Goal: Navigation & Orientation: Find specific page/section

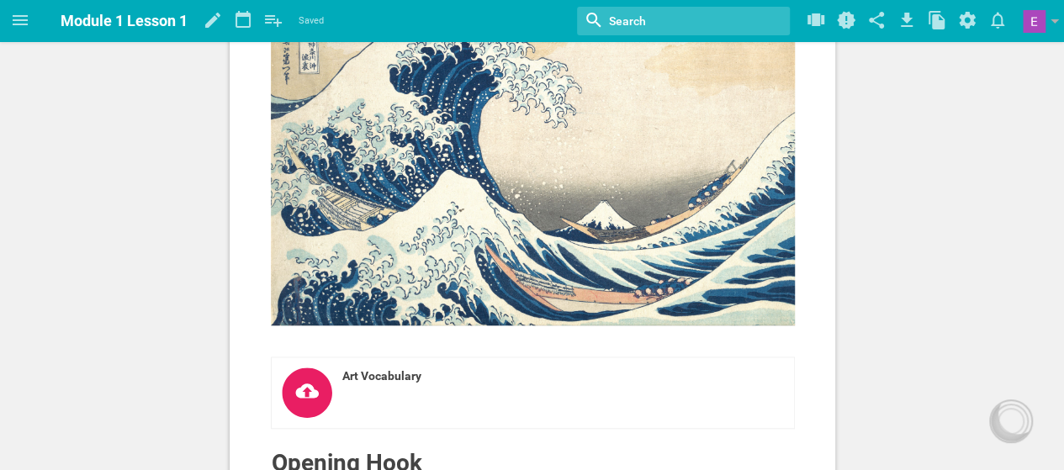
scroll to position [755, 0]
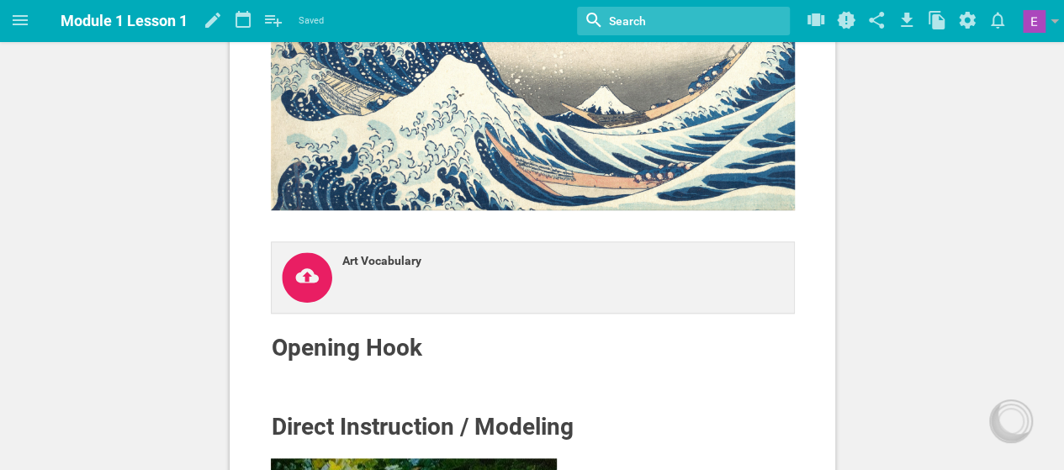
click at [299, 303] on icon at bounding box center [307, 277] width 50 height 50
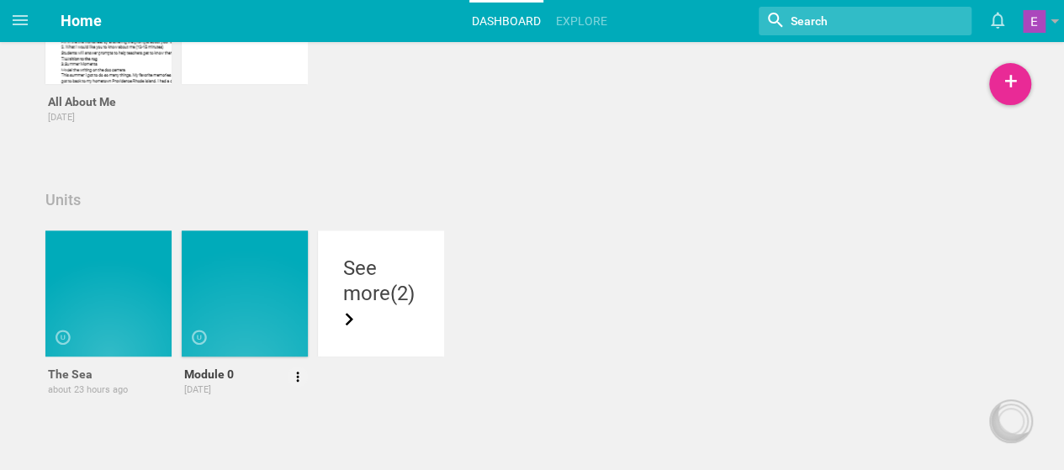
scroll to position [392, 0]
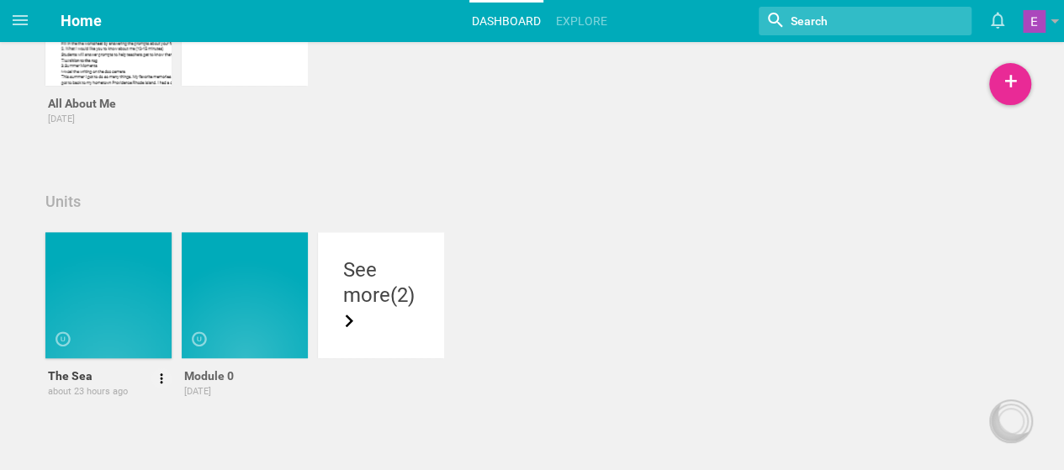
click at [111, 287] on div at bounding box center [108, 295] width 126 height 126
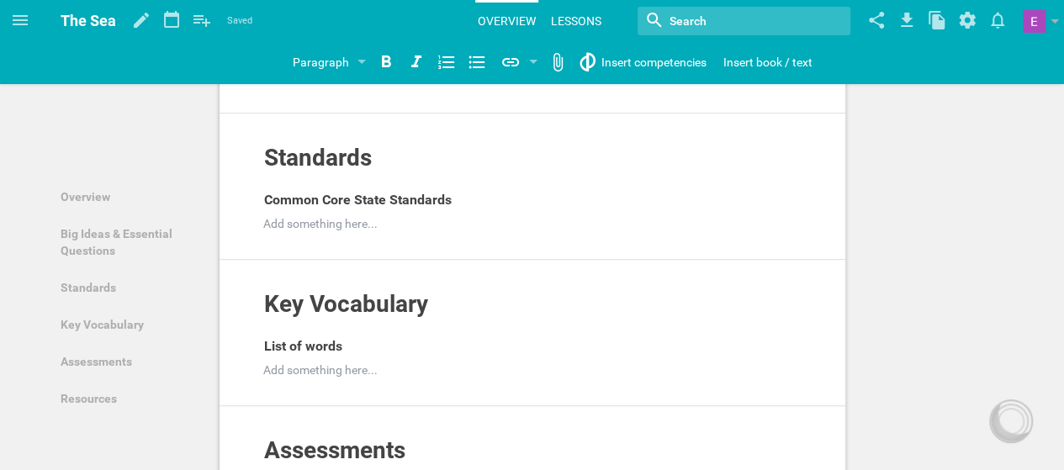
click at [567, 20] on link "Lessons" at bounding box center [576, 21] width 56 height 37
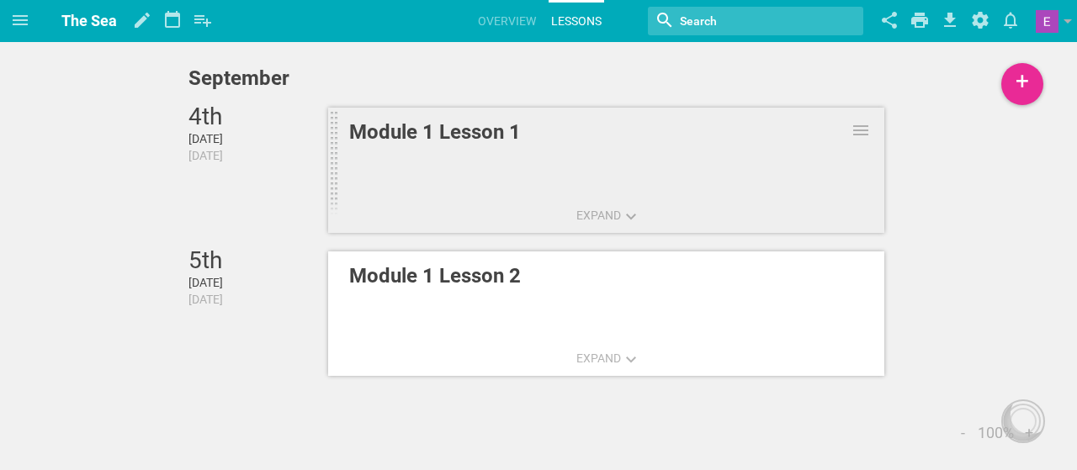
click at [511, 168] on link "Module 1 Lesson 1" at bounding box center [606, 172] width 556 height 130
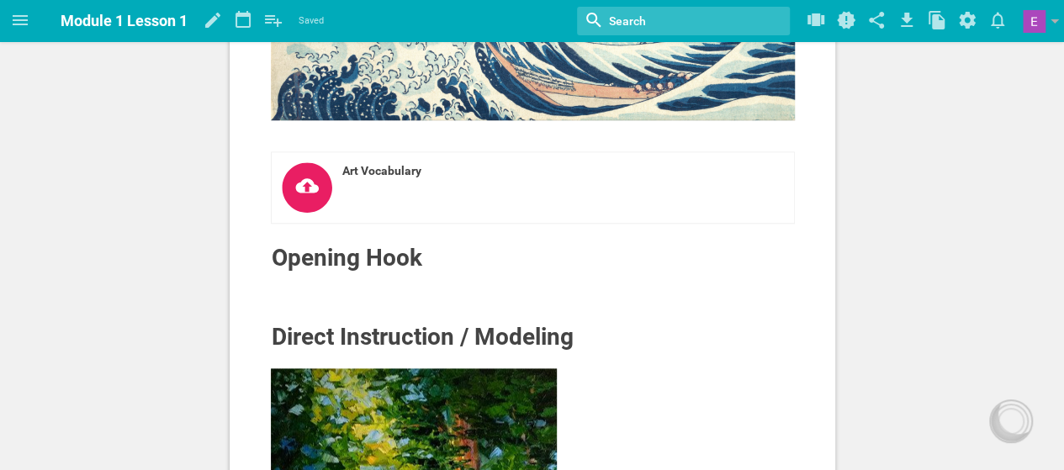
scroll to position [824, 0]
